Goal: Information Seeking & Learning: Find specific fact

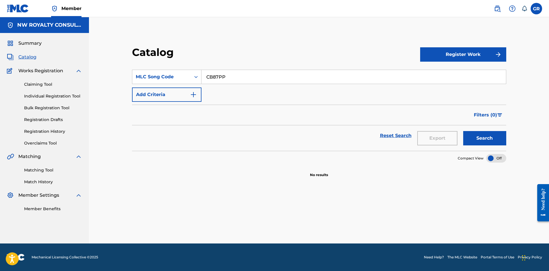
drag, startPoint x: 39, startPoint y: 170, endPoint x: 56, endPoint y: 166, distance: 18.0
click at [39, 170] on link "Matching Tool" at bounding box center [53, 170] width 58 height 6
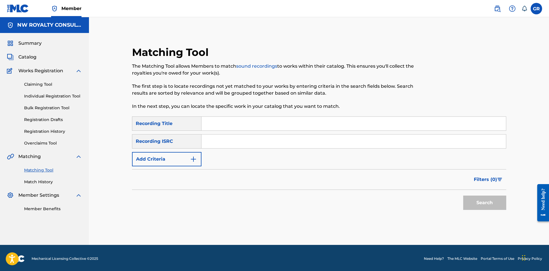
click at [219, 123] on input "Search Form" at bounding box center [354, 124] width 305 height 14
paste input "COME A ME"
type input "COME A ME"
click at [192, 159] on img "Search Form" at bounding box center [193, 159] width 7 height 7
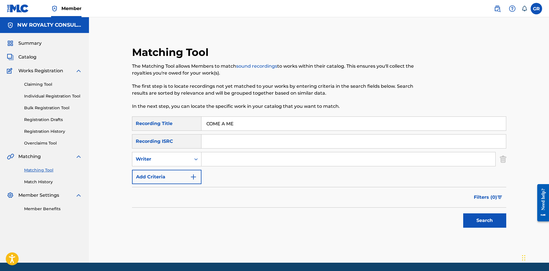
click at [192, 159] on div "Search Form" at bounding box center [196, 159] width 10 height 10
drag, startPoint x: 148, startPoint y: 173, endPoint x: 171, endPoint y: 167, distance: 22.8
click at [149, 172] on div "Recording Artist" at bounding box center [166, 174] width 69 height 14
click at [217, 158] on input "Search Form" at bounding box center [349, 159] width 294 height 14
type input "PATCHY"
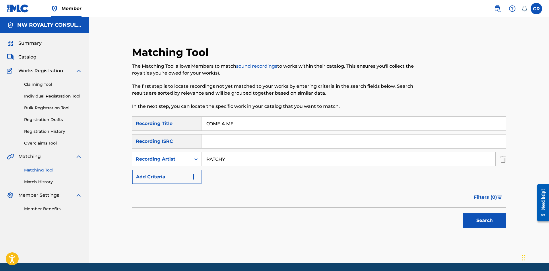
click at [463, 214] on button "Search" at bounding box center [484, 221] width 43 height 14
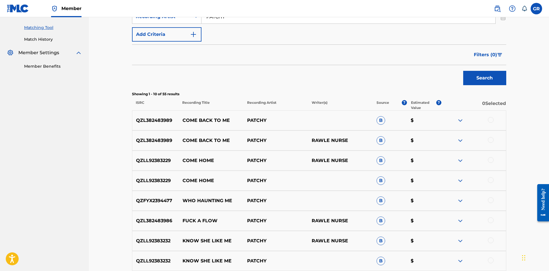
scroll to position [144, 0]
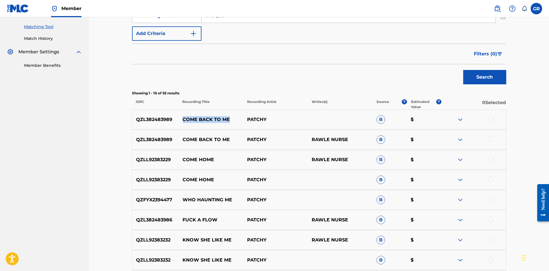
drag, startPoint x: 184, startPoint y: 119, endPoint x: 231, endPoint y: 119, distance: 47.4
click at [231, 119] on p "COME BACK TO ME" at bounding box center [211, 119] width 65 height 7
copy p "COME BACK TO ME"
click at [91, 143] on div "Matching Tool The Matching Tool allows Members to match sound recordings to wor…" at bounding box center [319, 114] width 460 height 480
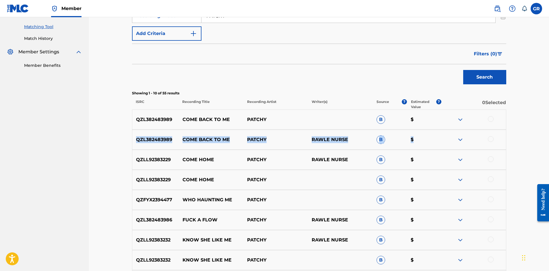
drag, startPoint x: 135, startPoint y: 140, endPoint x: 460, endPoint y: 146, distance: 325.1
click at [435, 142] on div "QZL382483989 COME BACK TO ME PATCHY RAWLE NURSE B $" at bounding box center [319, 140] width 374 height 20
click at [460, 139] on img at bounding box center [460, 139] width 7 height 7
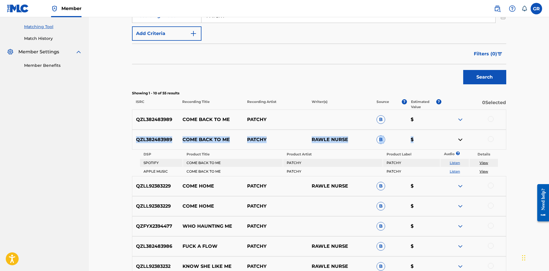
click at [484, 163] on link "View" at bounding box center [484, 163] width 9 height 4
click at [456, 171] on link "Listen" at bounding box center [455, 171] width 10 height 4
click at [315, 97] on div "Showing 1 - 10 of 55 results ISRC Recording Title Recording Artist Writer(s) So…" at bounding box center [319, 100] width 374 height 19
drag, startPoint x: 137, startPoint y: 140, endPoint x: 352, endPoint y: 138, distance: 215.3
click at [352, 138] on div "QZL382483989 COME BACK TO ME PATCHY RAWLE NURSE B $" at bounding box center [319, 140] width 374 height 20
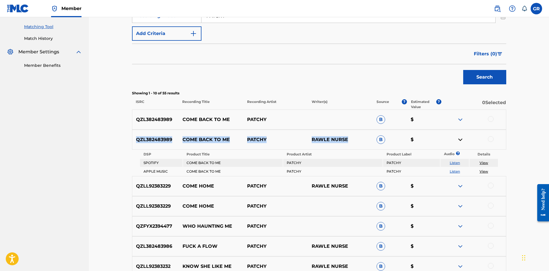
copy div "QZL382483989 COME BACK TO ME PATCHY RAWLE NURSE"
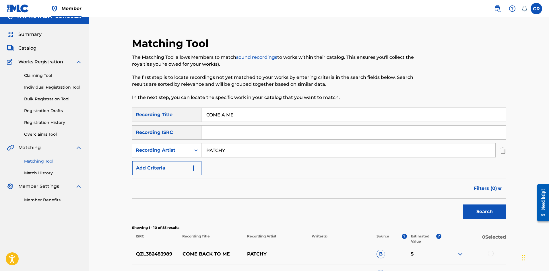
scroll to position [0, 0]
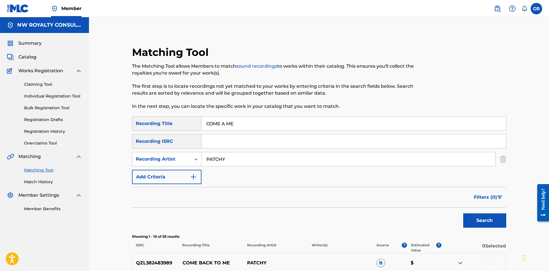
drag, startPoint x: 230, startPoint y: 125, endPoint x: 192, endPoint y: 126, distance: 38.8
click at [192, 126] on div "SearchWithCriteria0aad123f-f23c-4848-9b27-0d1235d848c4 Recording Title COME A ME" at bounding box center [319, 124] width 374 height 14
paste input "STREETS OF GLORY"
type input "STREETS OF GLORY"
drag, startPoint x: 230, startPoint y: 162, endPoint x: 185, endPoint y: 161, distance: 45.4
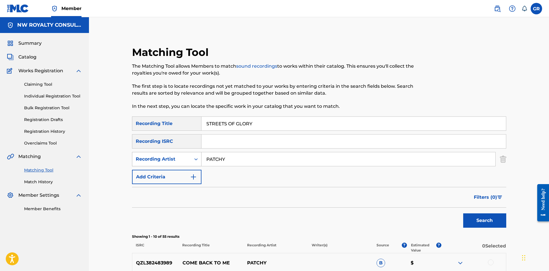
click at [185, 161] on div "SearchWithCriteria33759497-1321-4d7d-9e67-e08a0adda0f6 Recording Artist PATCHY" at bounding box center [319, 159] width 374 height 14
type input "MIKEY GENERAL"
click at [463, 214] on button "Search" at bounding box center [484, 221] width 43 height 14
drag, startPoint x: 263, startPoint y: 126, endPoint x: 190, endPoint y: 122, distance: 72.5
click at [188, 122] on div "SearchWithCriteria0aad123f-f23c-4848-9b27-0d1235d848c4 Recording Title STREETS …" at bounding box center [319, 124] width 374 height 14
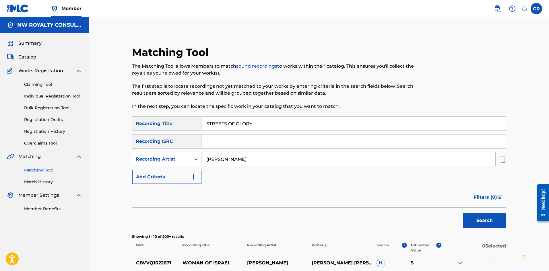
paste input "EVERYTIME YOU FIND LOVE"
type input "EVERYTIME YOU FIND LOVE"
drag, startPoint x: 264, startPoint y: 160, endPoint x: 179, endPoint y: 157, distance: 84.5
click at [180, 157] on div "SearchWithCriteria33759497-1321-4d7d-9e67-e08a0adda0f6 Recording Artist MIKEY G…" at bounding box center [319, 159] width 374 height 14
type input "DEVONTE & TANTO METRO"
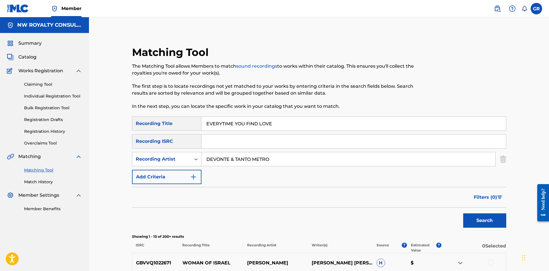
click at [482, 222] on button "Search" at bounding box center [484, 221] width 43 height 14
